Goal: Transaction & Acquisition: Purchase product/service

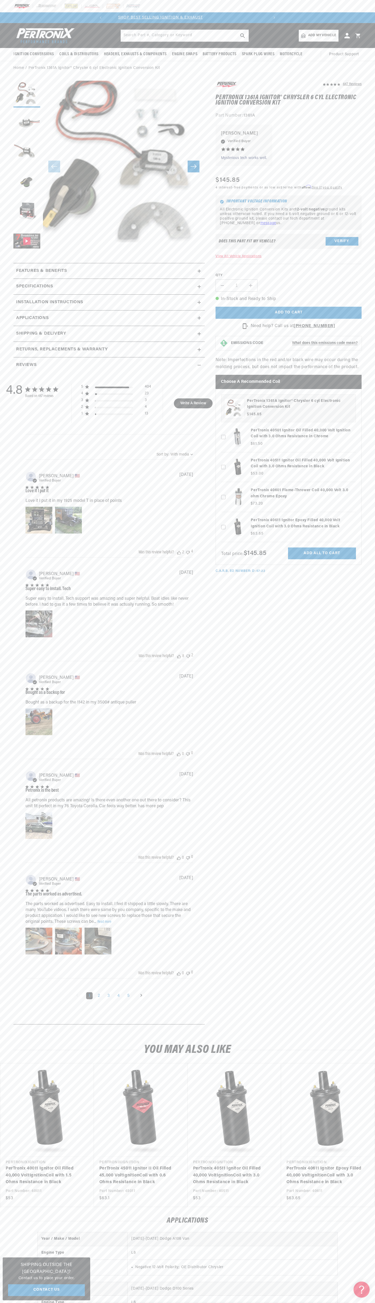
scroll to position [0, 163]
click at [142, 15] on p "FREE SHIPPING ON ORDERS OVER $109" at bounding box center [187, 18] width 163 height 6
click at [367, 539] on section "447 Reviews" at bounding box center [187, 554] width 375 height 958
click at [143, 1303] on html "Skip to content Your cart Your cart is empty Get the right parts the first time…" at bounding box center [187, 651] width 375 height 1303
click at [16, 754] on div "4.8 4.8 out of 5 stars 447 total reviews Based on 447 reviews 5 404 4 23 3 3 2 …" at bounding box center [108, 696] width 191 height 647
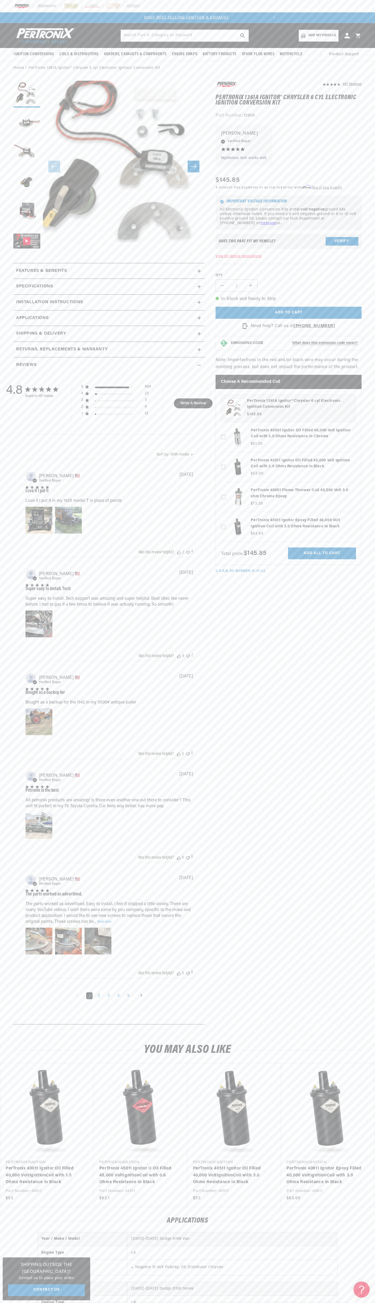
scroll to position [0, 0]
